Goal: Navigation & Orientation: Go to known website

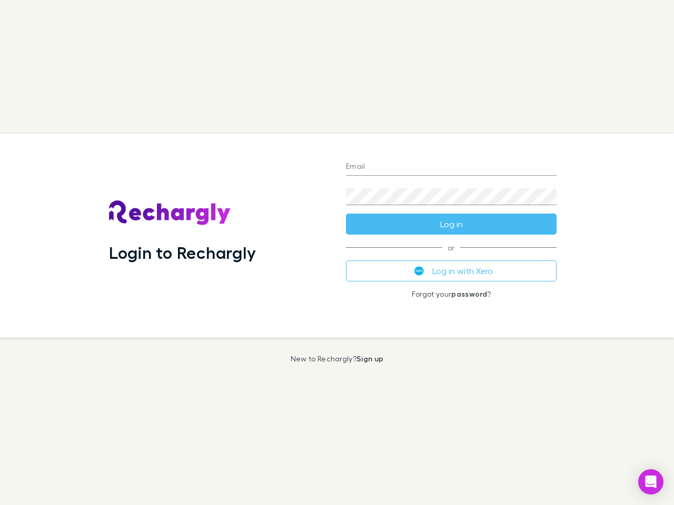
click at [337, 253] on div "Login to Rechargly" at bounding box center [219, 236] width 237 height 204
click at [451, 167] on input "Email" at bounding box center [451, 167] width 210 height 17
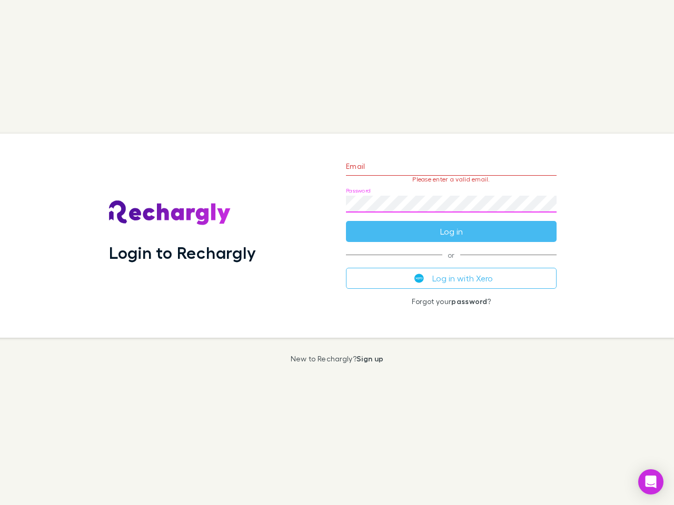
click at [451, 224] on form "Email Please enter a valid email. Password Log in" at bounding box center [451, 196] width 210 height 92
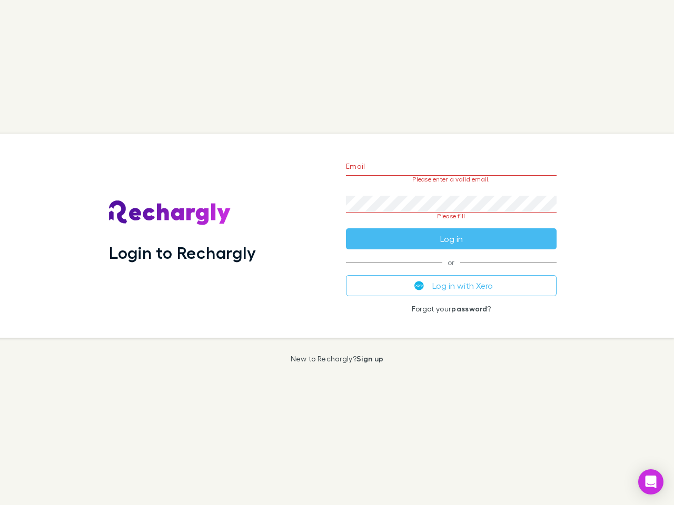
click at [451, 271] on div "Email Please enter a valid email. Password Please fill Log in or Log in with Xe…" at bounding box center [450, 236] width 227 height 204
click at [650, 482] on icon "Open Intercom Messenger" at bounding box center [650, 482] width 11 height 13
